Goal: Use online tool/utility: Utilize a website feature to perform a specific function

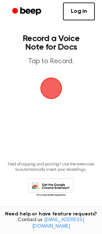
click at [48, 90] on span "button" at bounding box center [51, 88] width 20 height 20
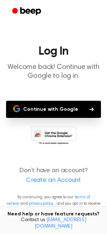
click at [51, 115] on button "Continue with Google" at bounding box center [53, 109] width 95 height 17
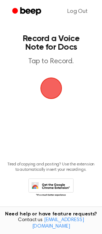
click at [52, 88] on span "button" at bounding box center [51, 88] width 20 height 20
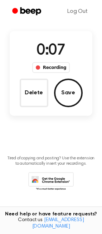
scroll to position [39, 0]
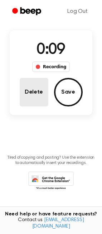
click at [35, 96] on button "Delete" at bounding box center [34, 92] width 29 height 29
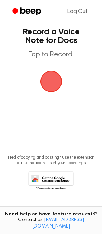
click at [53, 83] on span "button" at bounding box center [51, 81] width 20 height 20
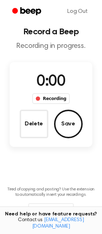
scroll to position [39, 0]
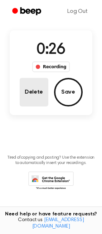
click at [31, 103] on button "Delete" at bounding box center [34, 92] width 29 height 29
